Goal: Check status: Check status

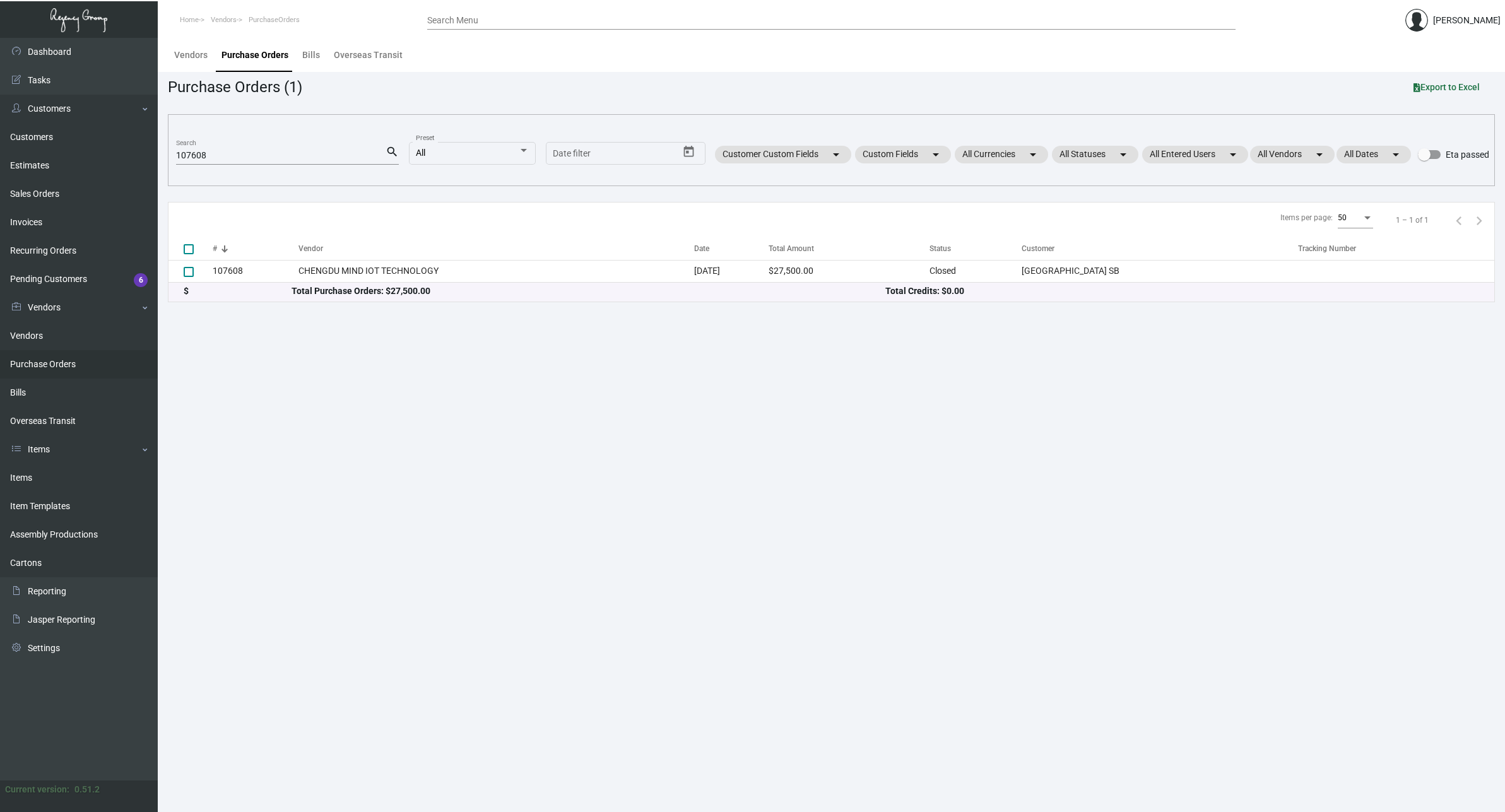
click at [235, 159] on input "107608" at bounding box center [281, 155] width 210 height 10
paste input "44"
type input "107448"
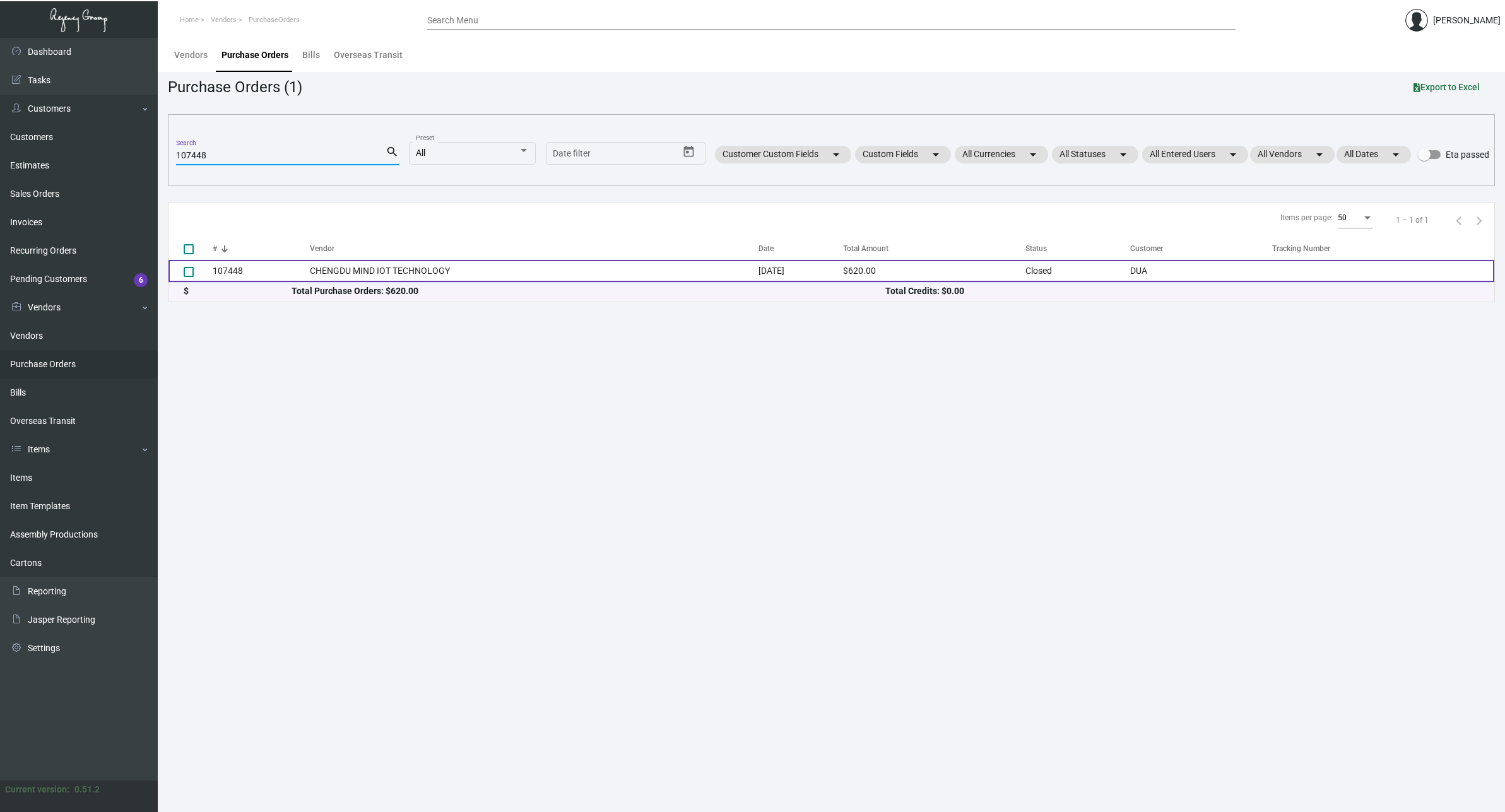
click at [253, 270] on td "107448" at bounding box center [261, 271] width 97 height 22
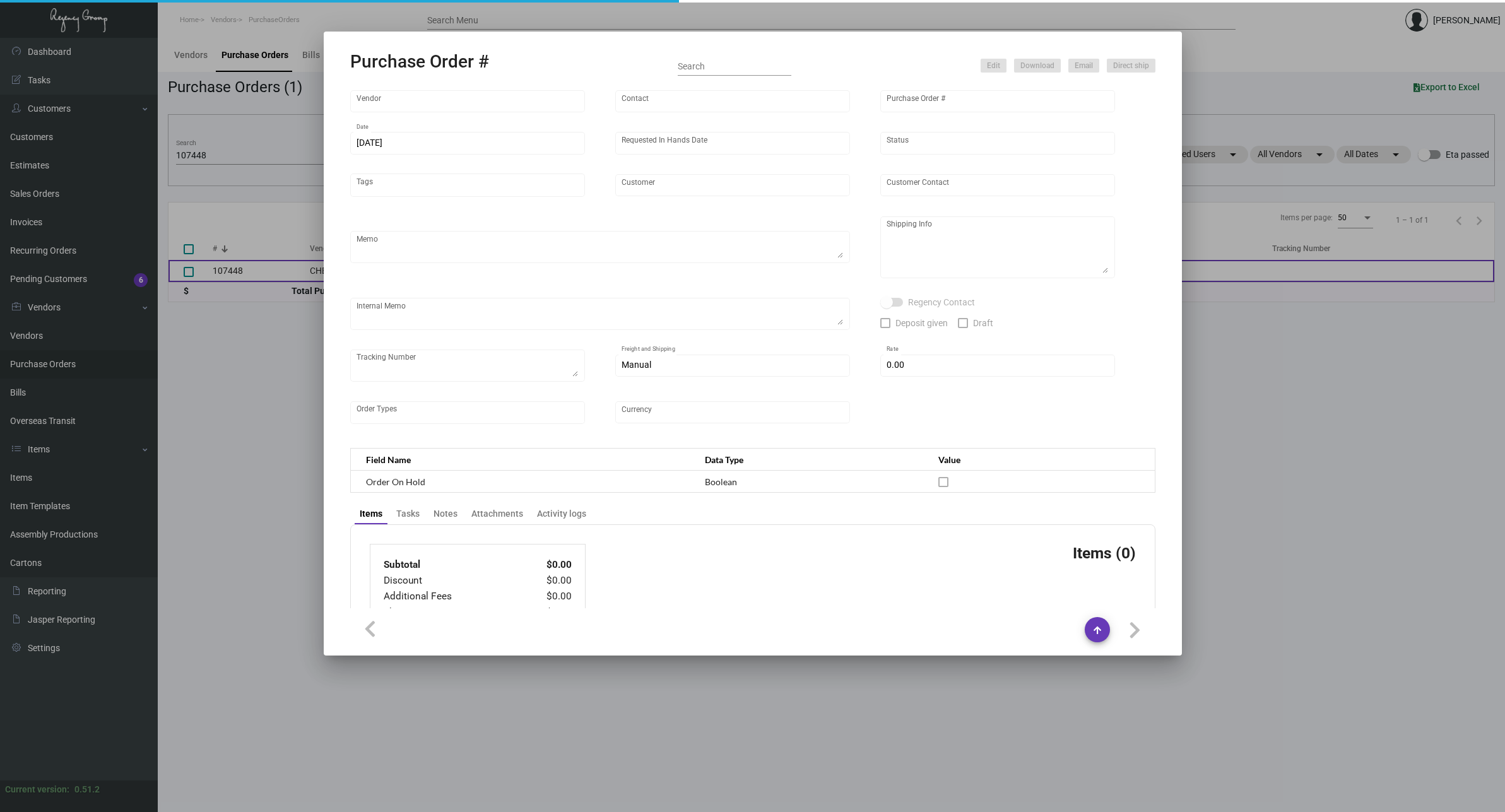
type input "CHENGDU MIND IOT TECHNOLOGY"
type input "[PERSON_NAME]"
type input "107448"
type input "[DATE]"
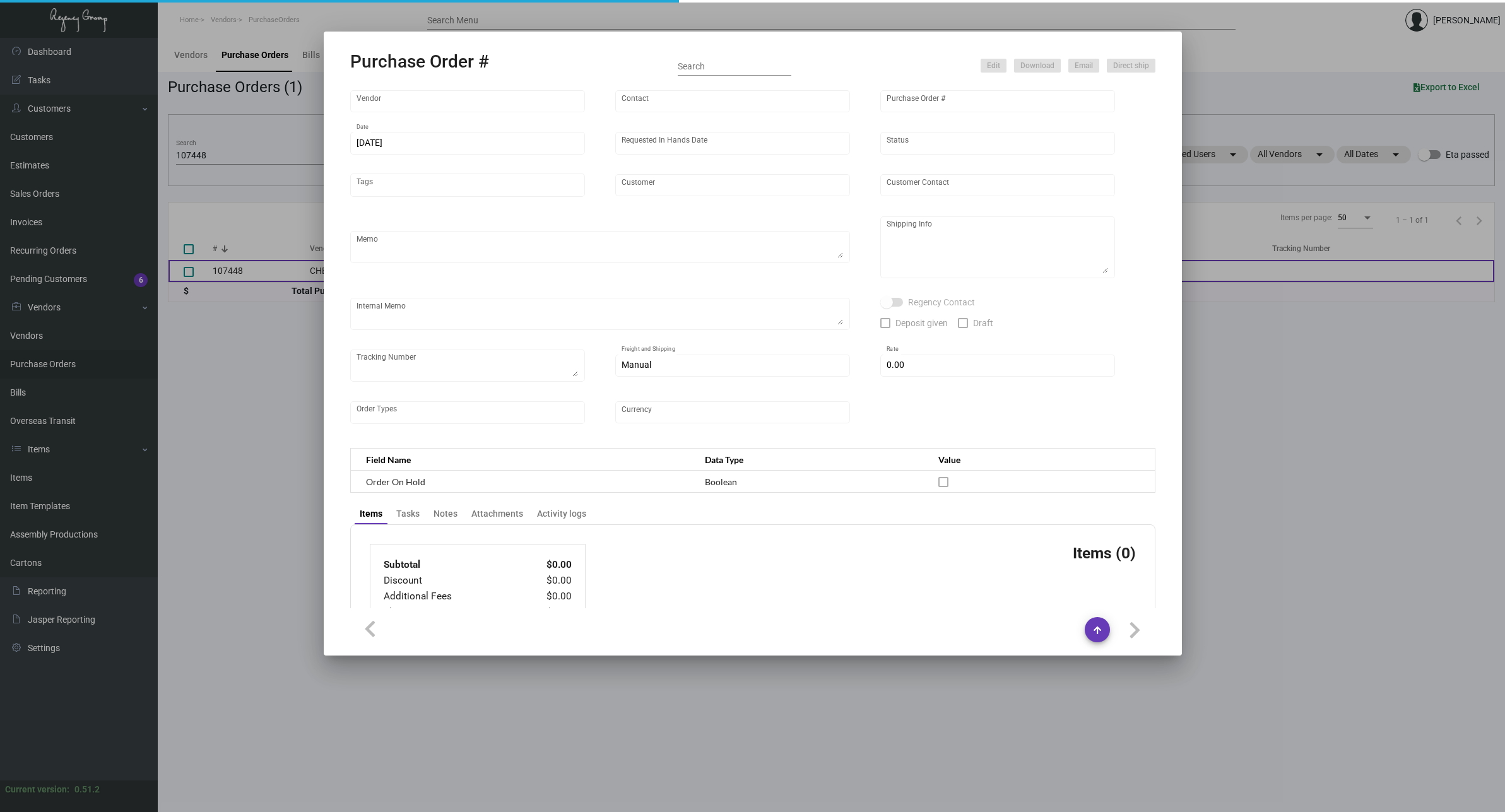
type input "DUA"
type textarea "Please ship by boat to our NJ warehouse."
type textarea "Regency Group NJ - [PERSON_NAME] [STREET_ADDRESS]"
checkbox input "true"
type input "$ 0.00"
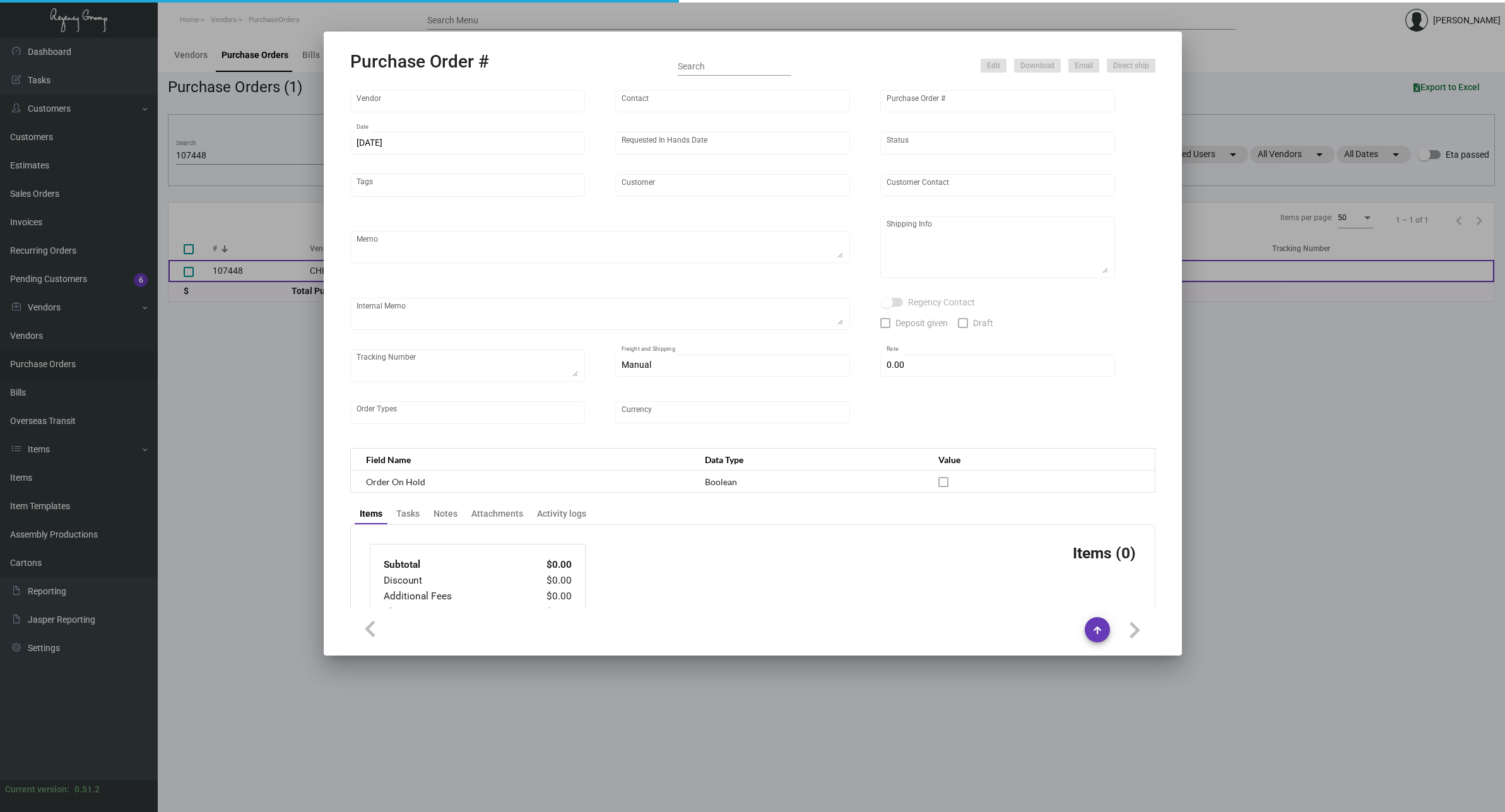
type input "United States Dollar $"
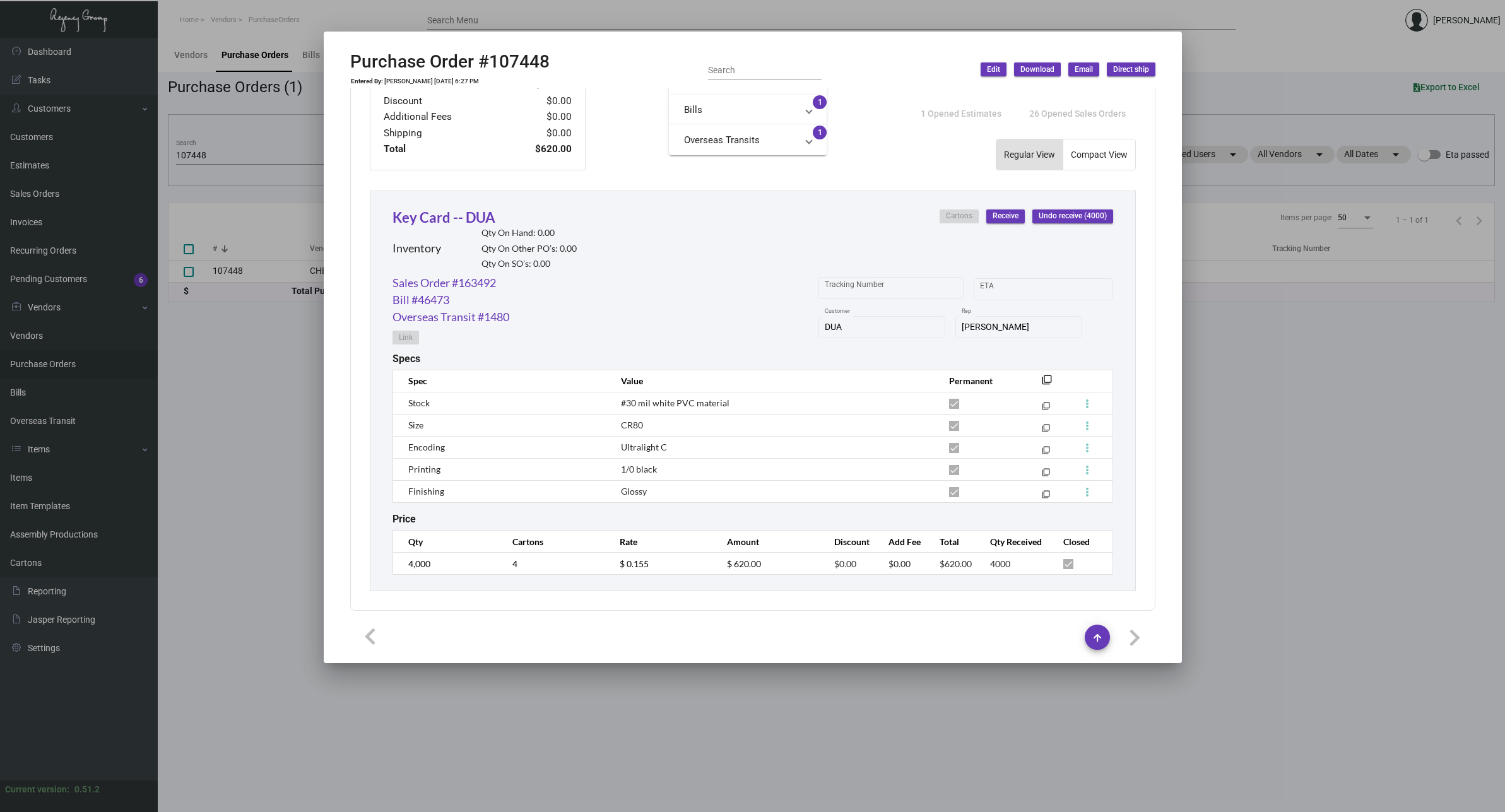
scroll to position [486, 0]
click at [264, 461] on div at bounding box center [752, 406] width 1505 height 812
